Goal: Information Seeking & Learning: Learn about a topic

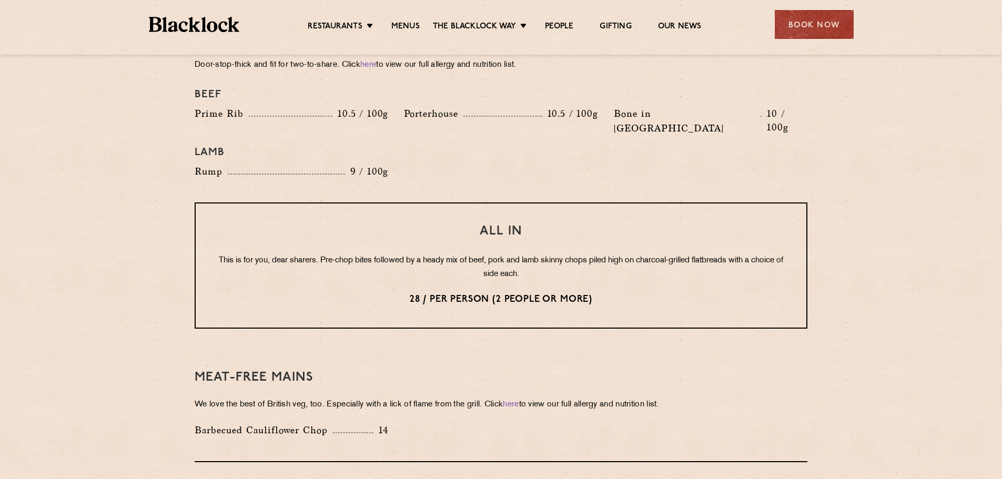
scroll to position [1210, 0]
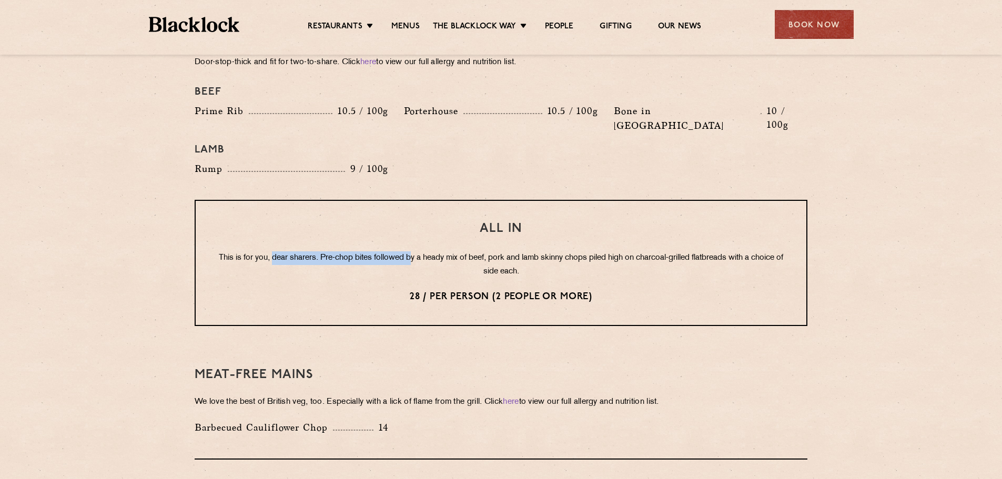
drag, startPoint x: 286, startPoint y: 225, endPoint x: 426, endPoint y: 235, distance: 140.3
click at [426, 252] on p "This is for you, dear sharers. Pre-chop bites followed by a heady mix of beef, …" at bounding box center [501, 265] width 569 height 27
click at [540, 252] on p "This is for you, dear sharers. Pre-chop bites followed by a heady mix of beef, …" at bounding box center [501, 265] width 569 height 27
click at [391, 253] on div "All In This is for you, dear sharers. Pre-chop bites followed by a heady mix of…" at bounding box center [501, 263] width 613 height 126
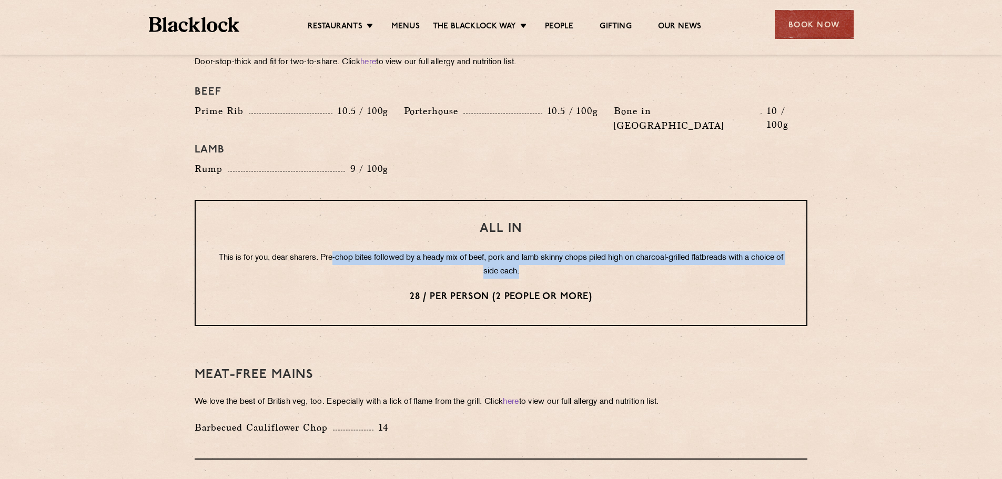
drag, startPoint x: 345, startPoint y: 229, endPoint x: 416, endPoint y: 259, distance: 77.8
click at [769, 252] on p "This is for you, dear sharers. Pre-chop bites followed by a heady mix of beef, …" at bounding box center [501, 265] width 569 height 27
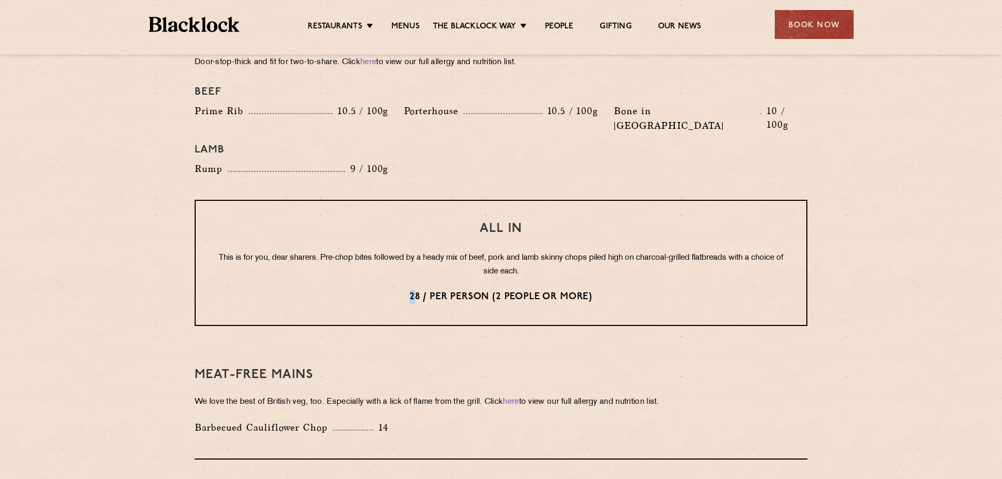
drag, startPoint x: 415, startPoint y: 268, endPoint x: 408, endPoint y: 268, distance: 6.3
click at [408, 290] on p "28 / per person (2 people or more)" at bounding box center [501, 297] width 569 height 14
click at [484, 290] on p "28 / per person (2 people or more)" at bounding box center [501, 297] width 569 height 14
drag, startPoint x: 595, startPoint y: 265, endPoint x: 463, endPoint y: 269, distance: 132.1
click at [406, 290] on p "28 / per person (2 people or more)" at bounding box center [501, 297] width 569 height 14
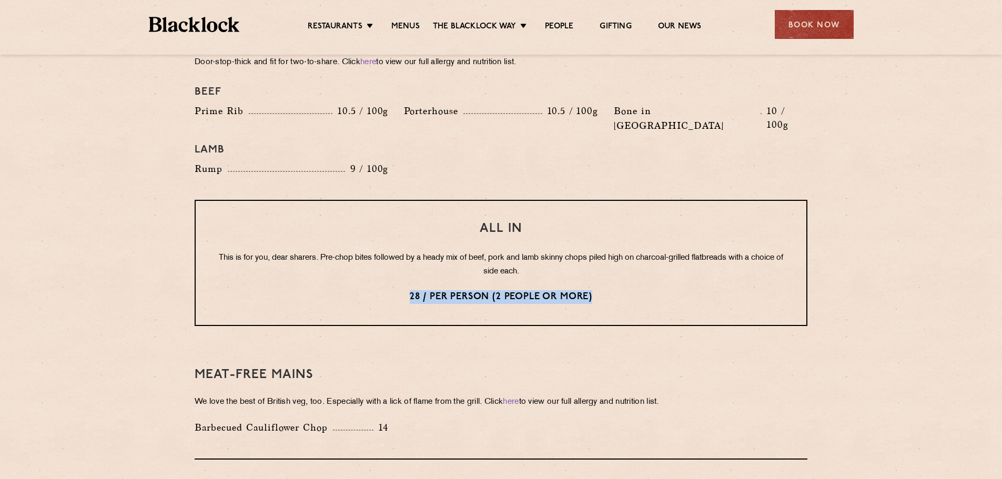
click at [575, 257] on div "All In This is for you, dear sharers. Pre-chop bites followed by a heady mix of…" at bounding box center [501, 263] width 613 height 126
click at [632, 290] on p "28 / per person (2 people or more)" at bounding box center [501, 297] width 569 height 14
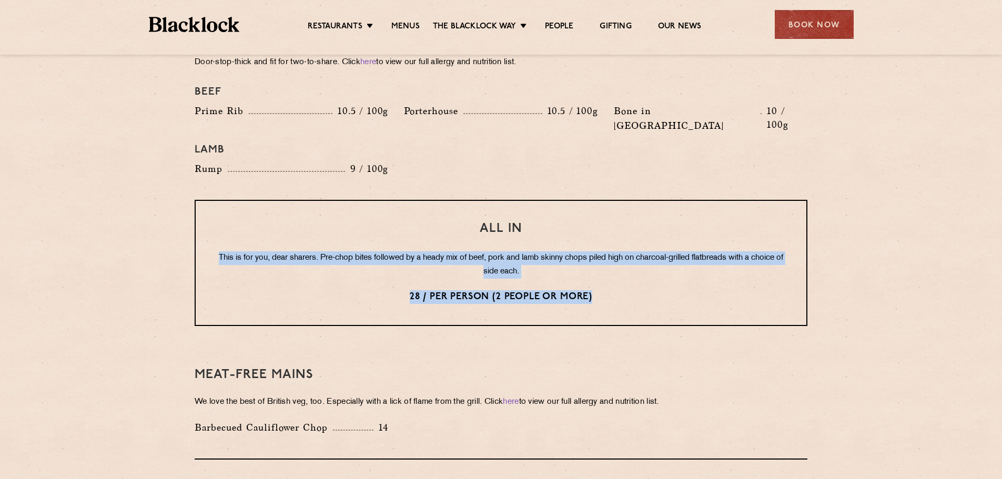
drag, startPoint x: 624, startPoint y: 267, endPoint x: 222, endPoint y: 229, distance: 403.8
click at [222, 229] on div "All In This is for you, dear sharers. Pre-chop bites followed by a heady mix of…" at bounding box center [501, 263] width 613 height 126
click at [316, 252] on p "This is for you, dear sharers. Pre-chop bites followed by a heady mix of beef, …" at bounding box center [501, 265] width 569 height 27
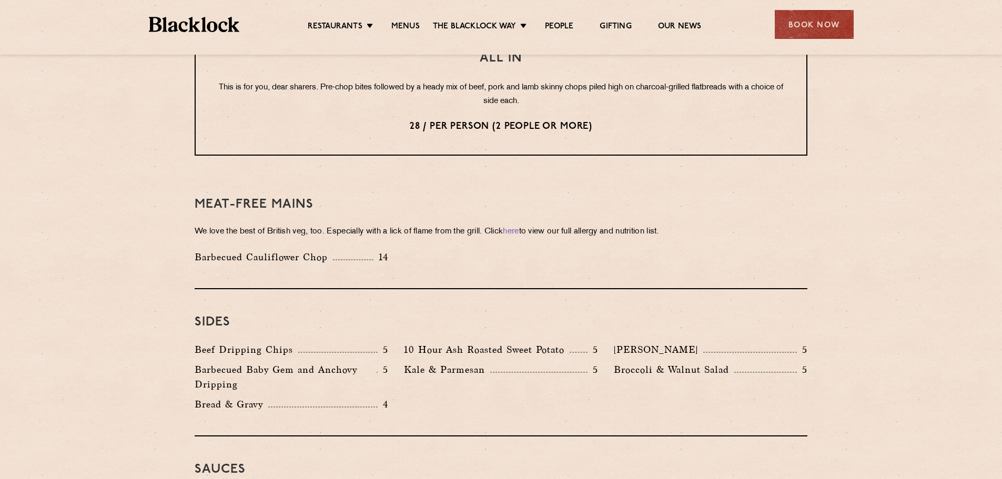
scroll to position [1421, 0]
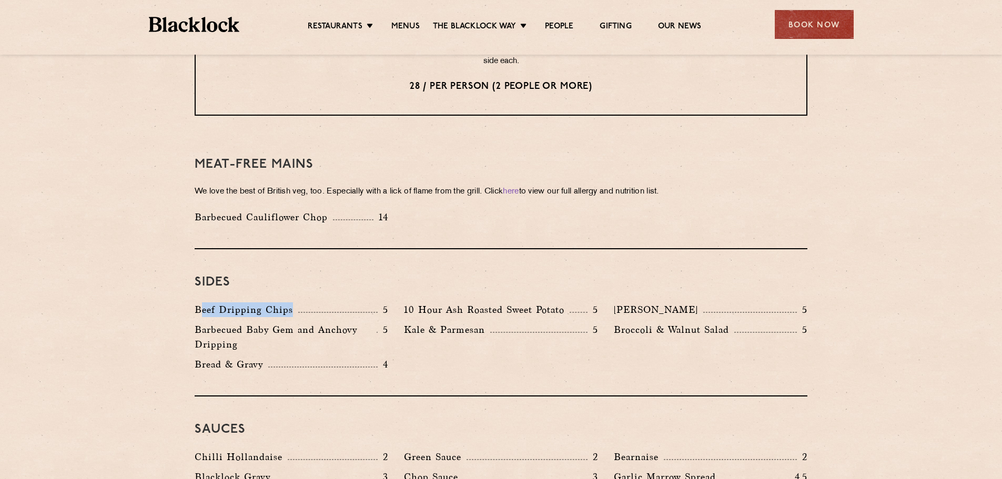
drag, startPoint x: 202, startPoint y: 286, endPoint x: 353, endPoint y: 287, distance: 150.5
click at [353, 303] on div "Beef Dripping Chips 5" at bounding box center [292, 310] width 194 height 15
click at [412, 342] on div "Beef Dripping Chips 5 10 Hour Ash Roasted Sweet Potato 5 Autumn Slaw 5 Barbecue…" at bounding box center [501, 340] width 629 height 75
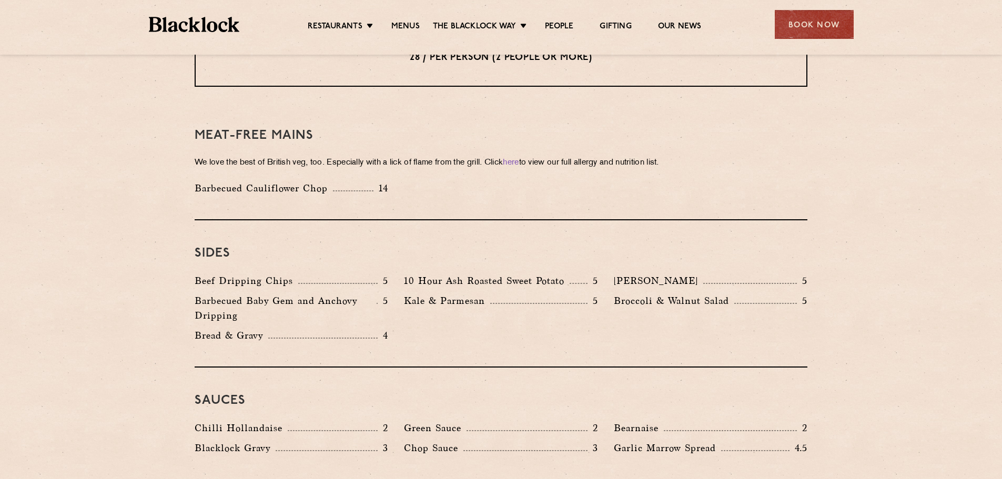
scroll to position [1473, 0]
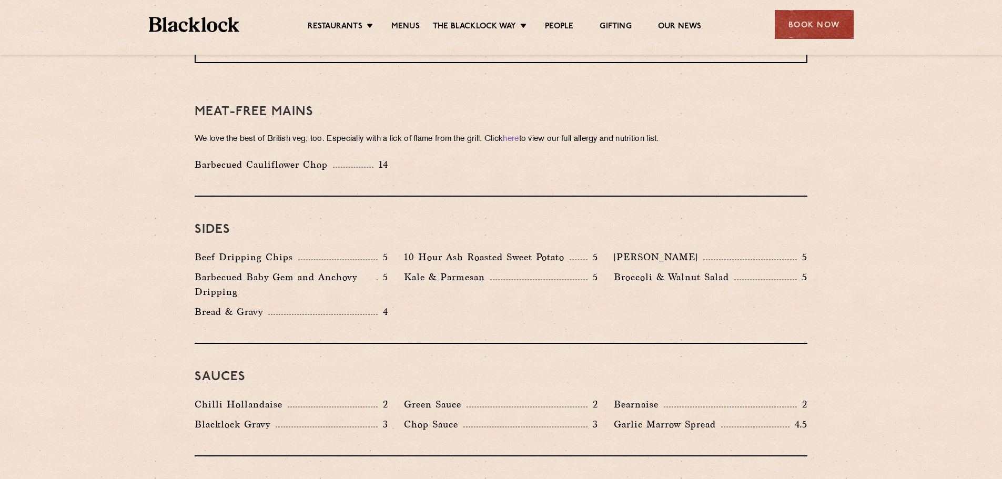
click at [436, 312] on div "Sides Beef Dripping Chips 5 10 Hour Ash Roasted Sweet Potato 5 Autumn Slaw 5 Ba…" at bounding box center [501, 270] width 613 height 147
